Goal: Transaction & Acquisition: Obtain resource

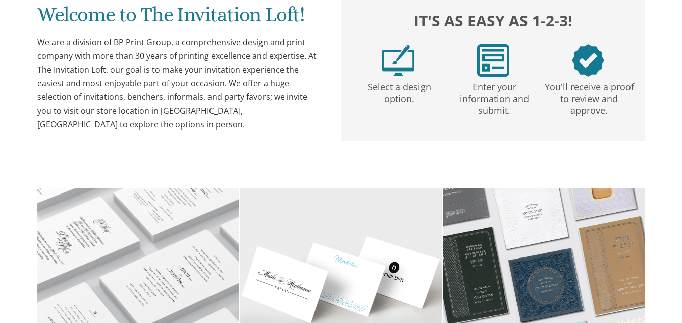
scroll to position [237, 0]
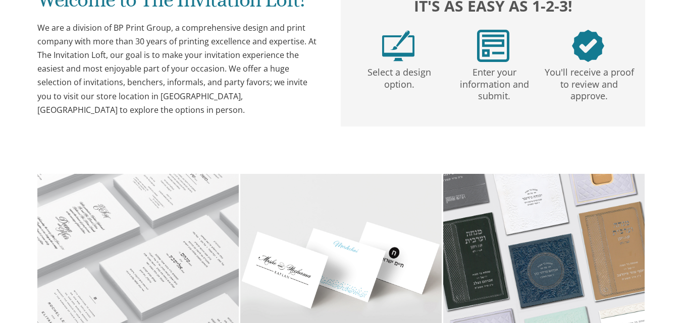
click at [103, 114] on div "Welcome to The Invitation Loft! We are a division of BP Print Group, a comprehe…" at bounding box center [341, 52] width 608 height 148
click at [70, 113] on div "Welcome to The Invitation Loft! We are a division of BP Print Group, a comprehe…" at bounding box center [341, 52] width 608 height 148
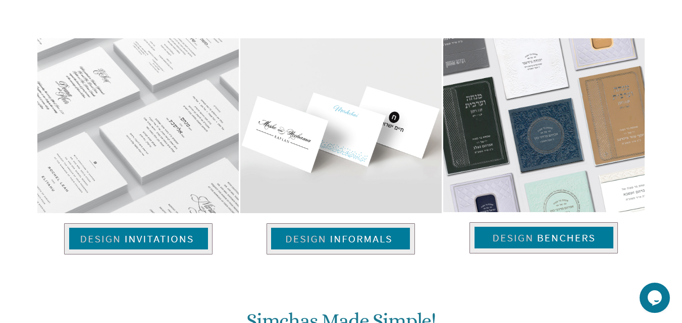
scroll to position [652, 0]
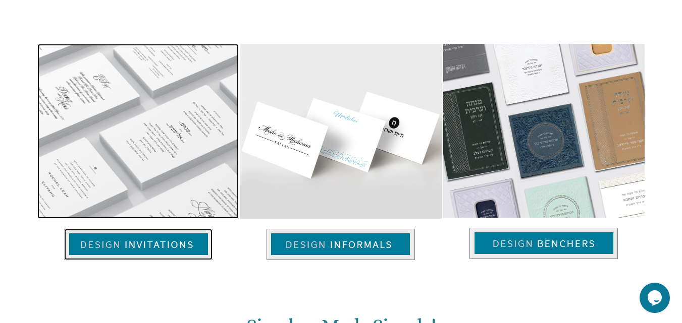
click at [146, 243] on img at bounding box center [138, 244] width 148 height 31
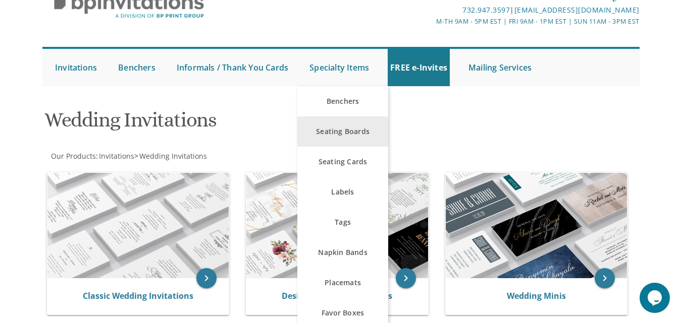
scroll to position [25, 0]
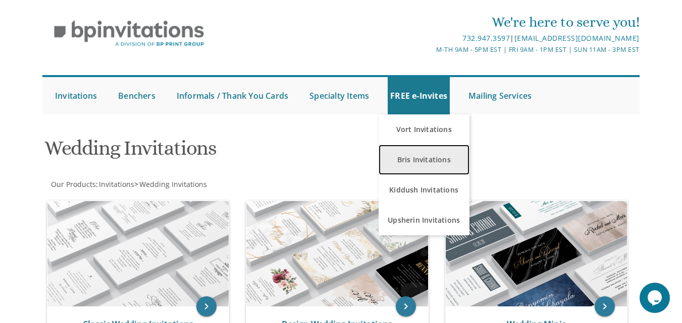
click at [426, 175] on link "Bris Invitations" at bounding box center [423, 160] width 91 height 30
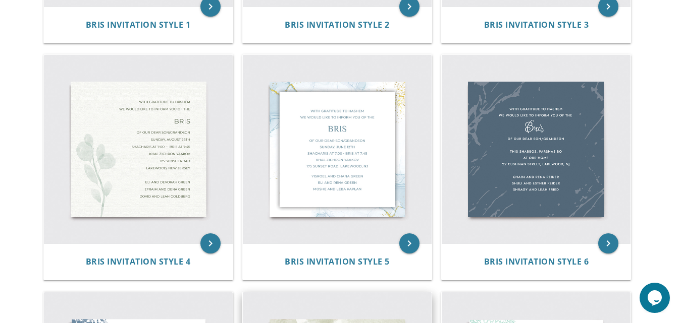
scroll to position [399, 0]
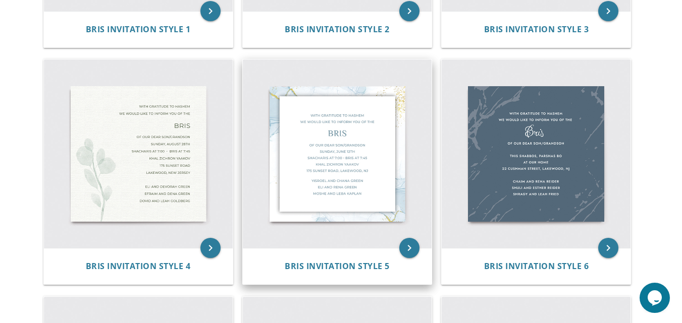
click at [389, 255] on div "Bris Invitation Style 5" at bounding box center [337, 266] width 189 height 36
click at [402, 250] on icon "keyboard_arrow_right" at bounding box center [409, 248] width 20 height 20
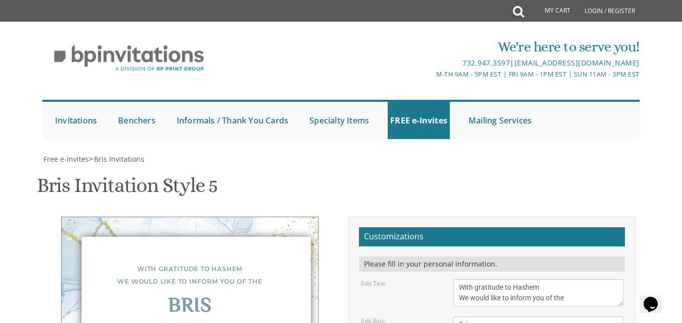
scroll to position [160, 0]
drag, startPoint x: 544, startPoint y: 193, endPoint x: 510, endPoint y: 195, distance: 33.9
type textarea "Of our dear son Sunday, December 1st Shacharis at 7:00 • Bris at 7:45 Bais Medr…"
drag, startPoint x: 536, startPoint y: 283, endPoint x: 453, endPoint y: 247, distance: 90.9
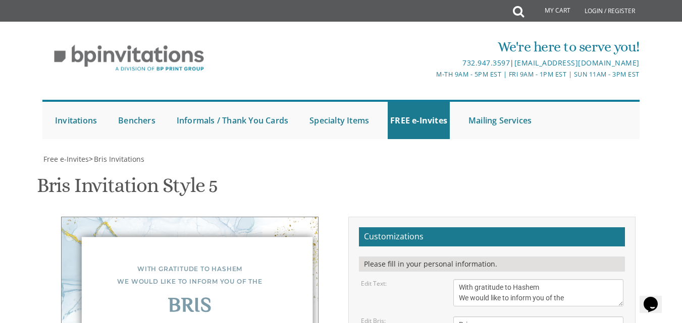
type textarea "Akiva and Batya Meister"
click at [362, 167] on div "Bris Invitation Style 5 SKU: bris5" at bounding box center [341, 187] width 608 height 40
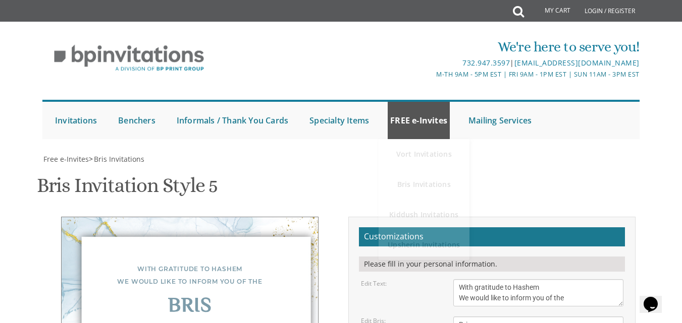
scroll to position [256, 0]
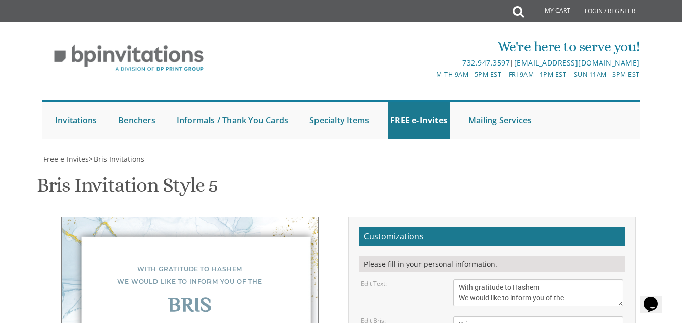
drag, startPoint x: 550, startPoint y: 138, endPoint x: 510, endPoint y: 139, distance: 40.4
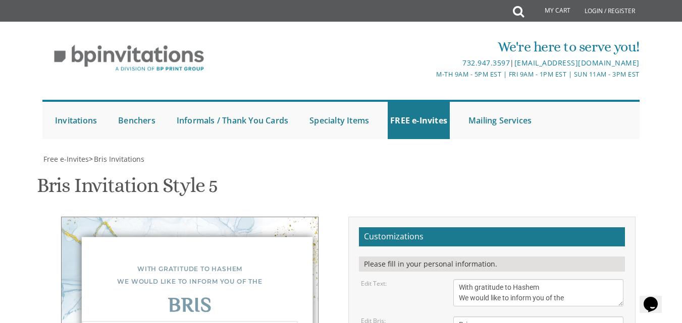
drag, startPoint x: 537, startPoint y: 149, endPoint x: 485, endPoint y: 150, distance: 51.5
drag, startPoint x: 538, startPoint y: 171, endPoint x: 460, endPoint y: 173, distance: 78.2
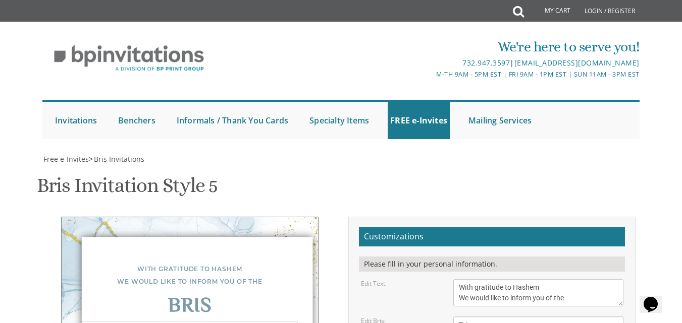
drag, startPoint x: 576, startPoint y: 182, endPoint x: 530, endPoint y: 191, distance: 46.7
type textarea "Of our dear son [DATE] Shacharis at 7:00 • Bris at 7:45 Kehilas Bnei Yeshiva [S…"
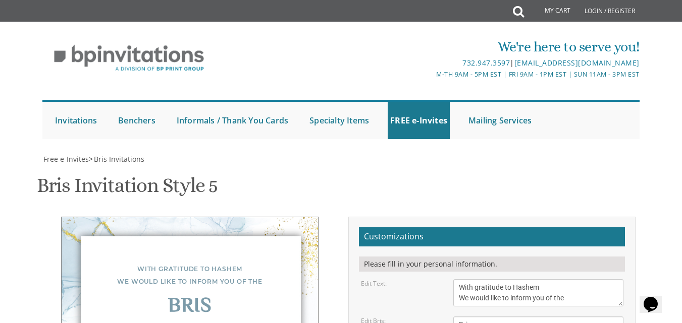
drag, startPoint x: 548, startPoint y: 223, endPoint x: 462, endPoint y: 204, distance: 87.8
type textarea "Akiva and [PERSON_NAME]"
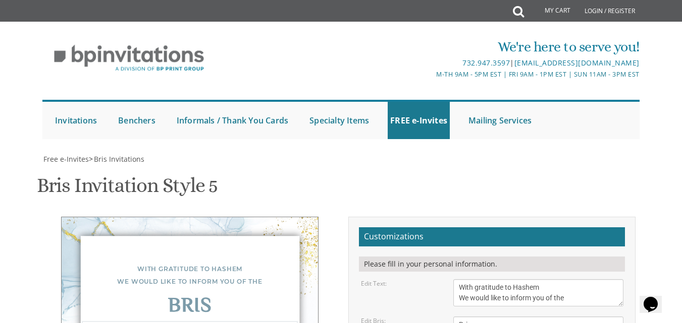
type textarea "Of our dear son [DATE] Shacharis at 7:00 • Bris at 7:45 Kehilas Bnei Yeshiva [S…"
drag, startPoint x: 443, startPoint y: 213, endPoint x: 435, endPoint y: 45, distance: 167.7
type input "[EMAIL_ADDRESS][DOMAIN_NAME]"
